Goal: Find specific page/section: Find specific page/section

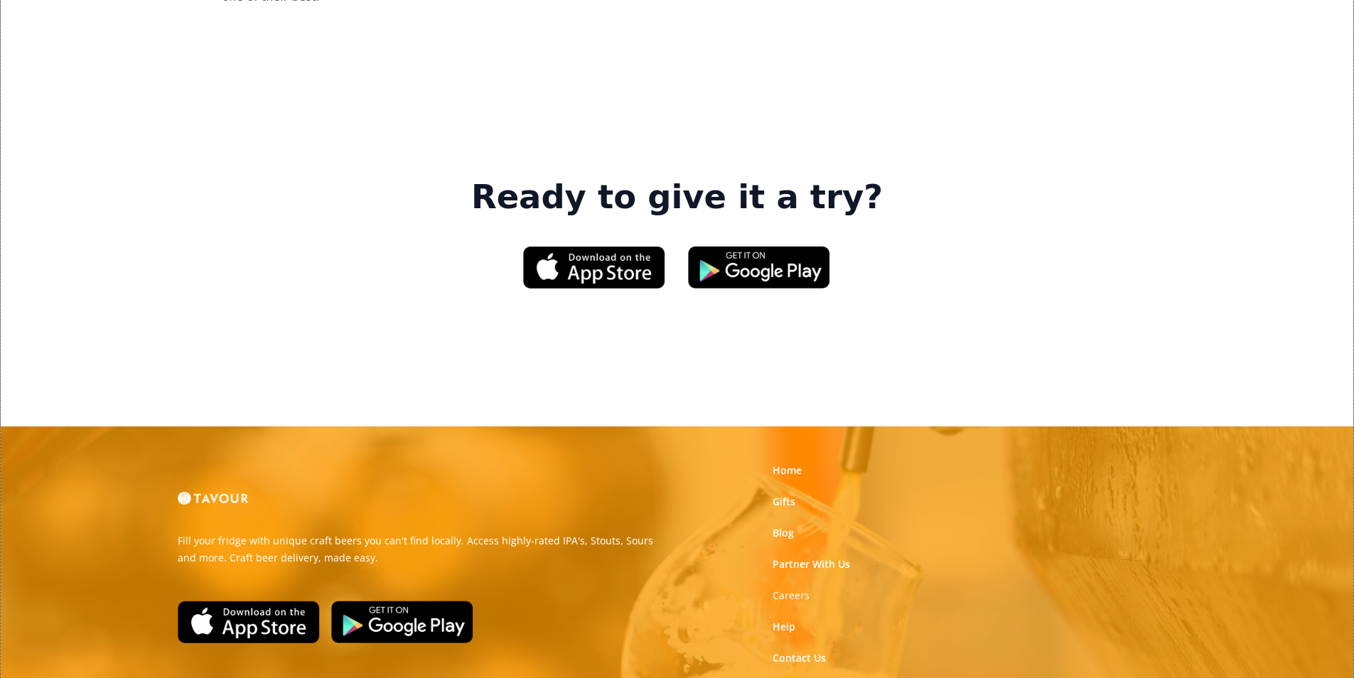
scroll to position [2150, 0]
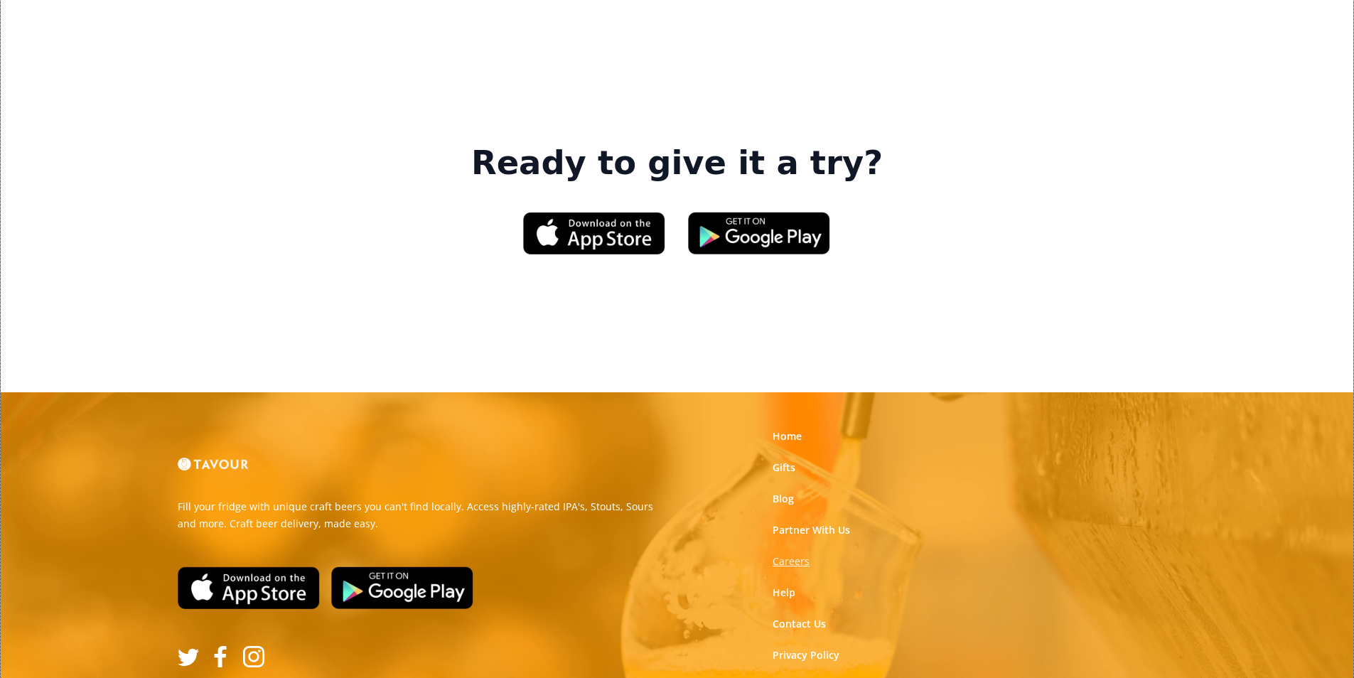
click at [785, 554] on strong "Careers" at bounding box center [790, 561] width 37 height 14
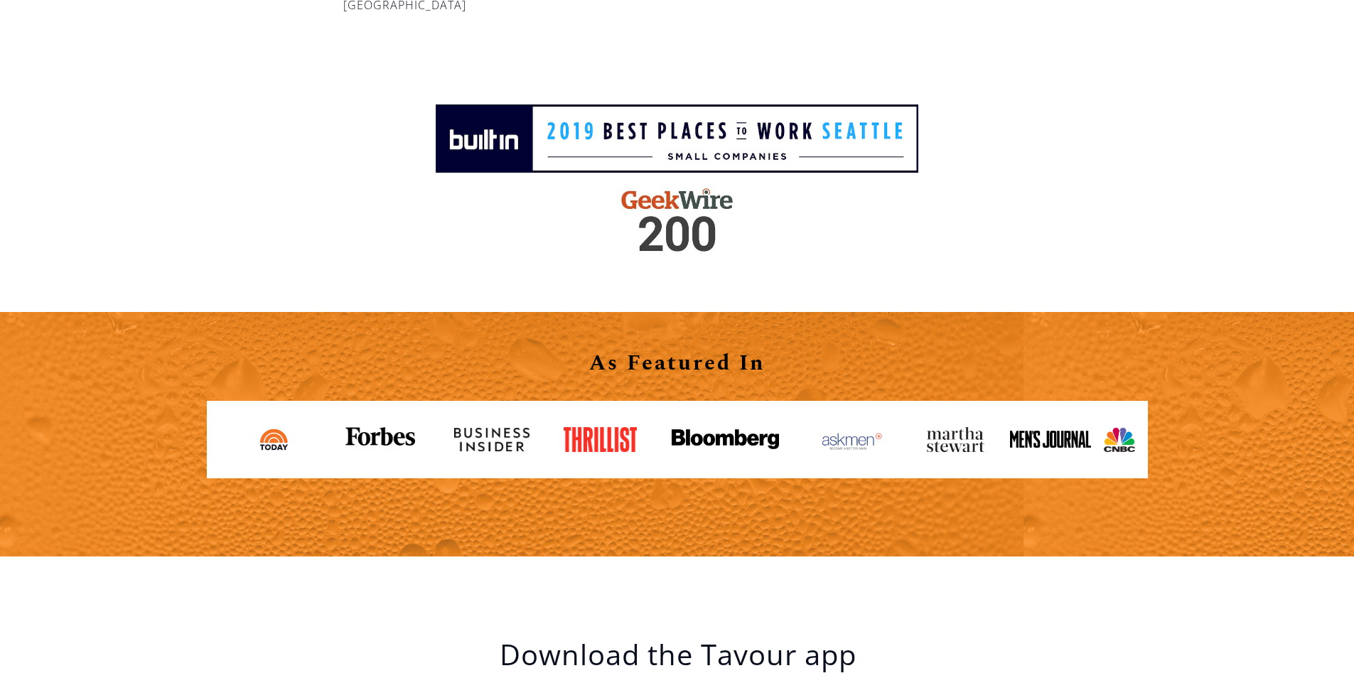
scroll to position [2132, 0]
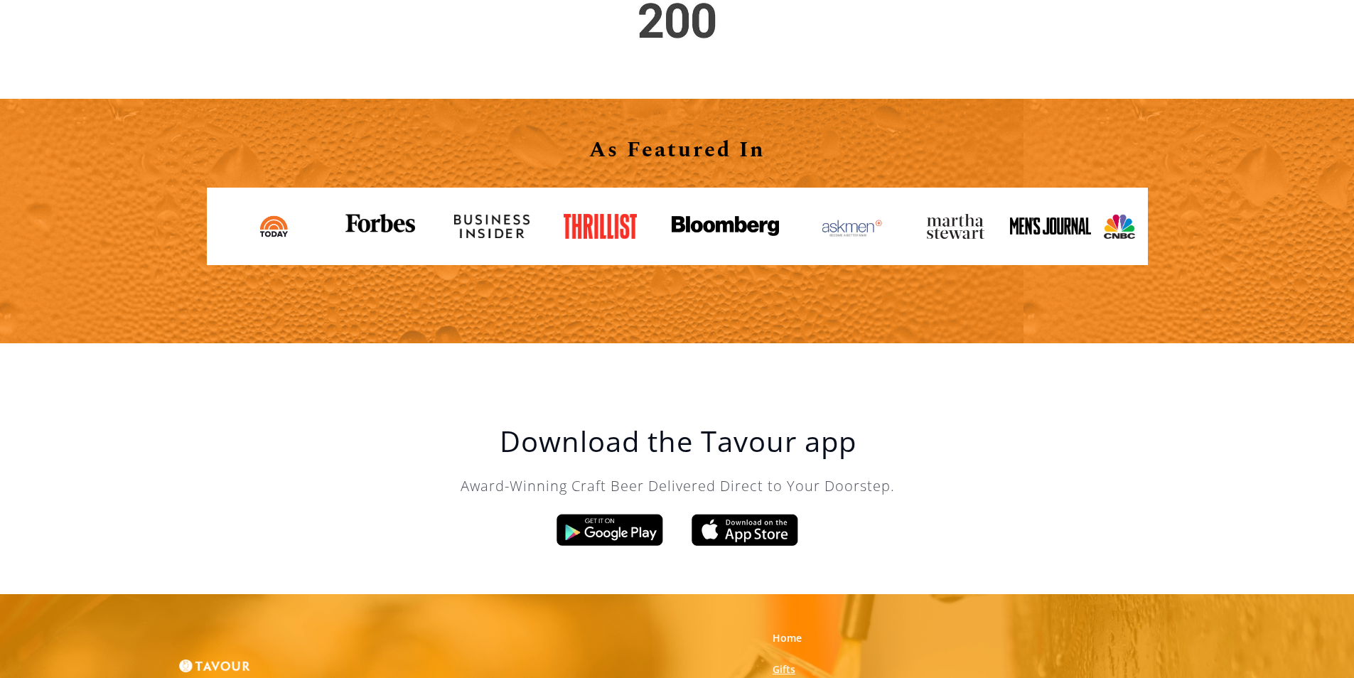
click at [792, 667] on link "Gifts" at bounding box center [783, 669] width 23 height 14
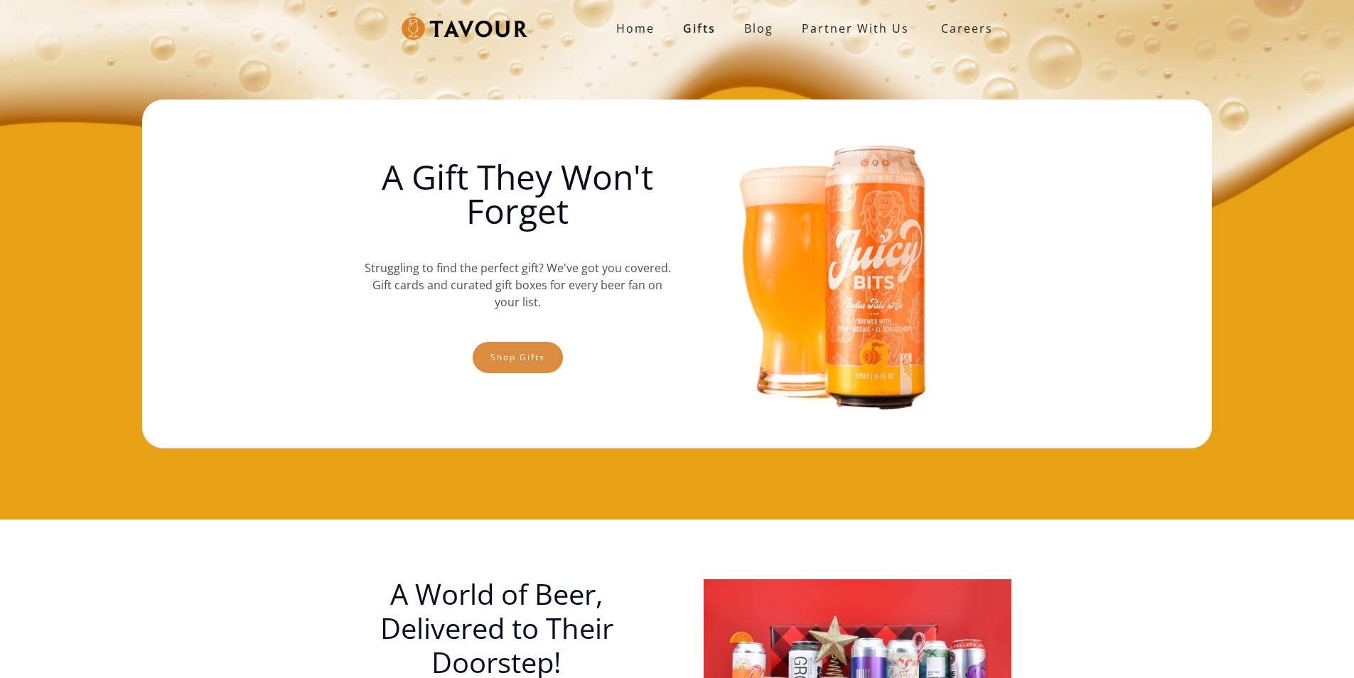
click at [524, 363] on link "Shop gifts" at bounding box center [518, 357] width 90 height 31
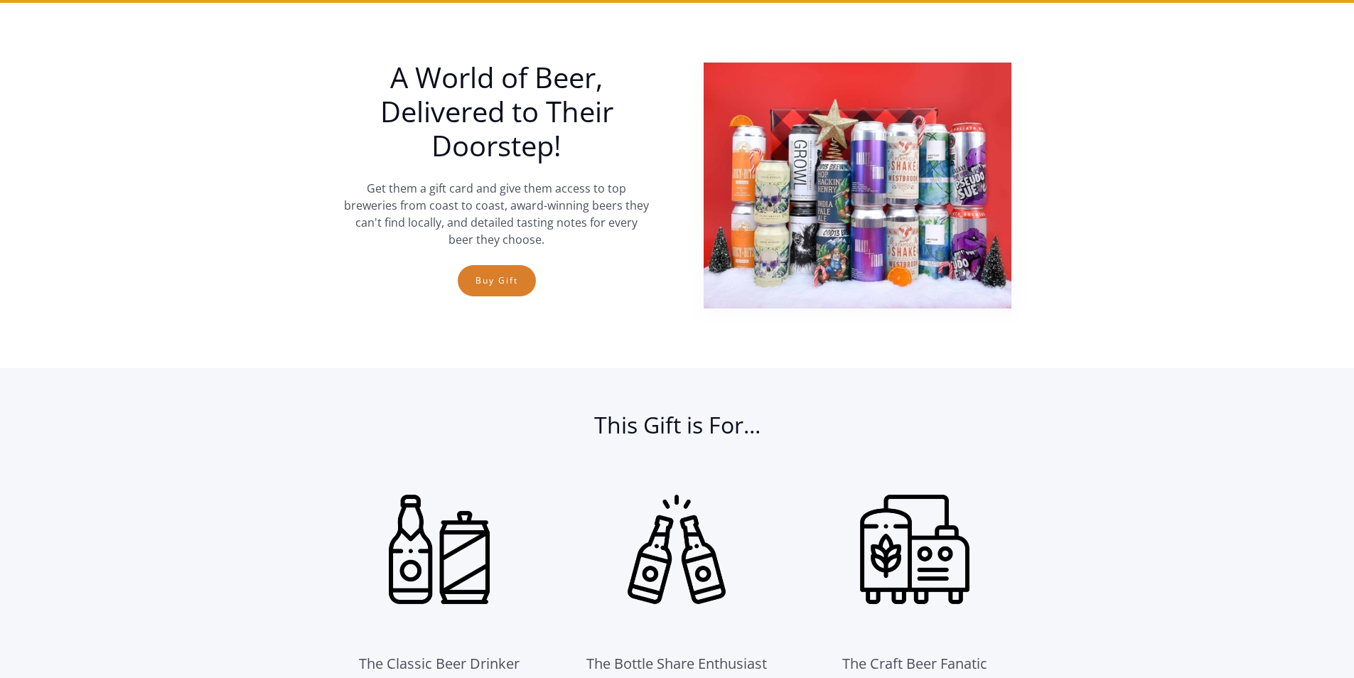
scroll to position [519, 0]
